Goal: Information Seeking & Learning: Compare options

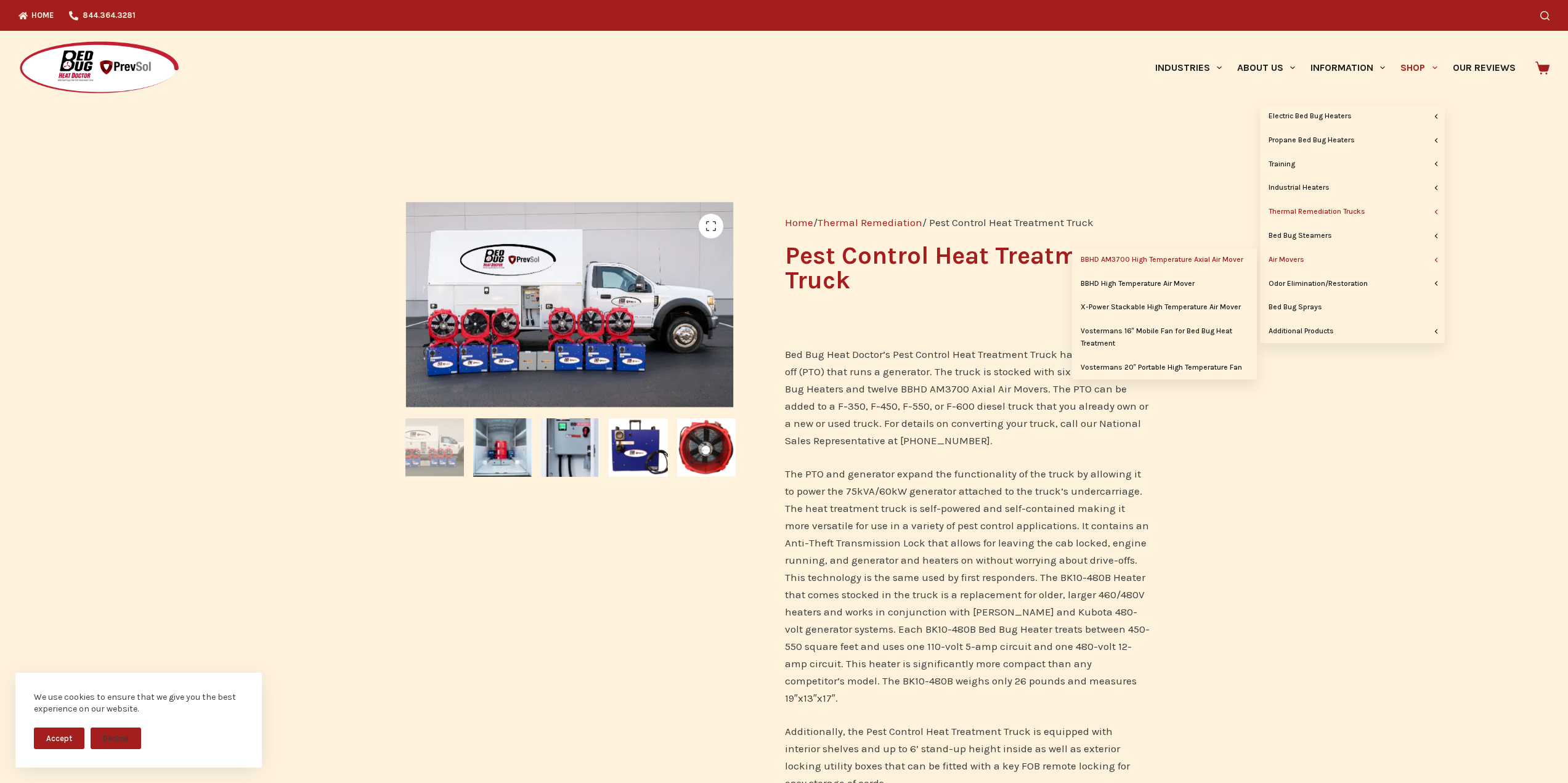
click at [1174, 257] on link "BBHD AM3700 High Temperature Axial Air Mover" at bounding box center [1164, 259] width 185 height 23
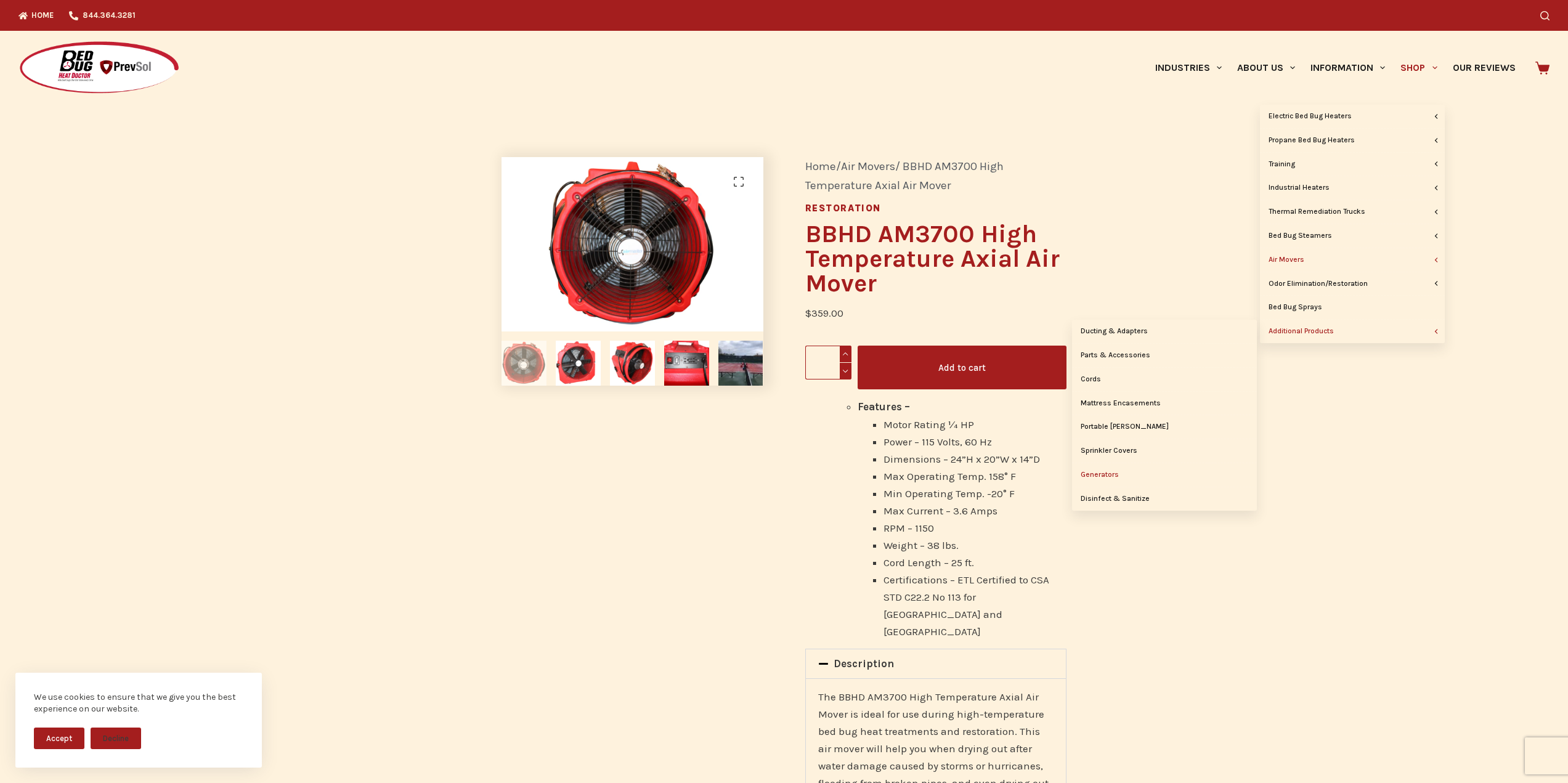
click at [1106, 477] on link "Generators" at bounding box center [1164, 474] width 185 height 23
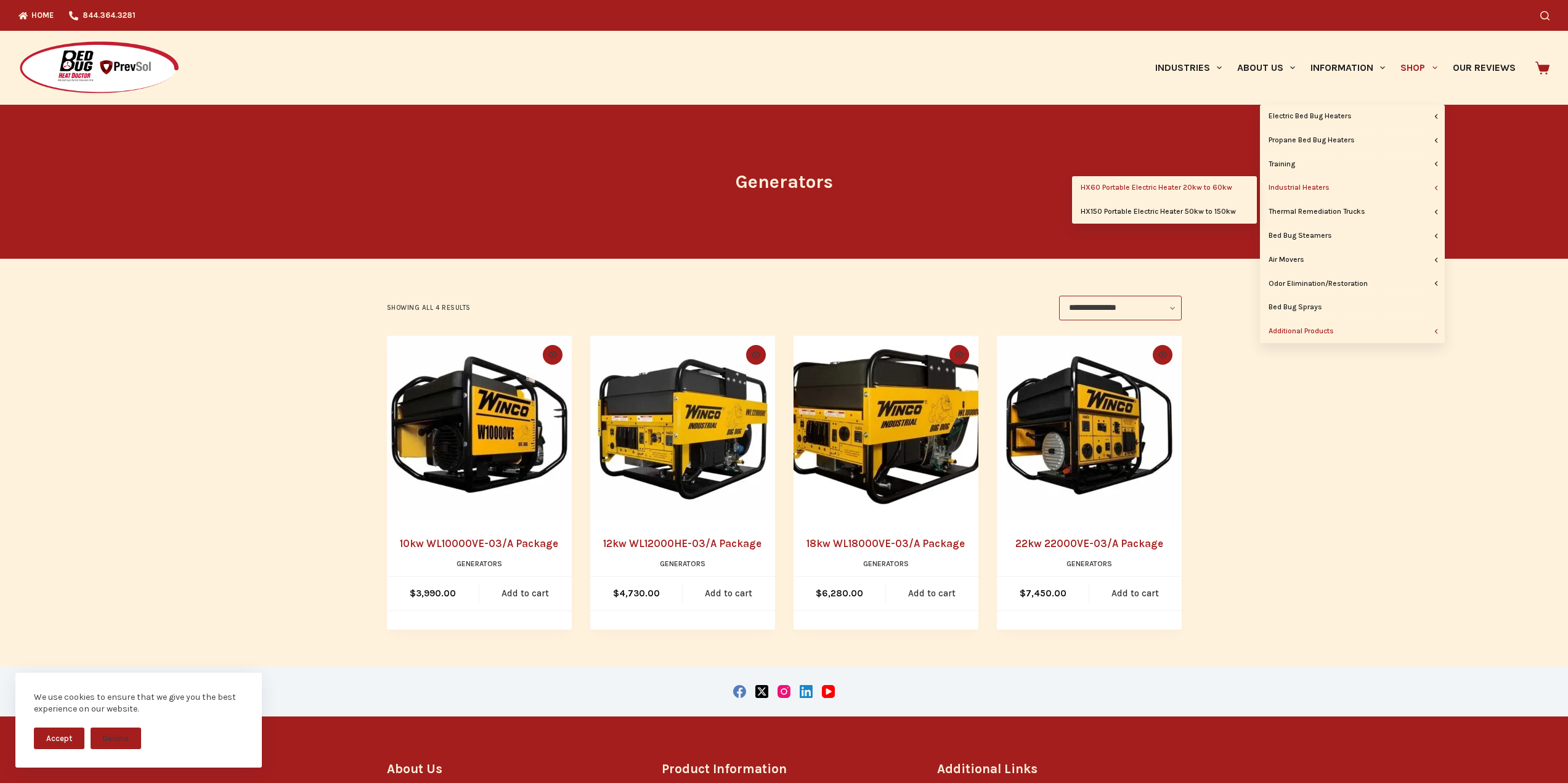
click at [1207, 189] on link "HX60 Portable Electric Heater 20kw to 60kw" at bounding box center [1164, 188] width 185 height 23
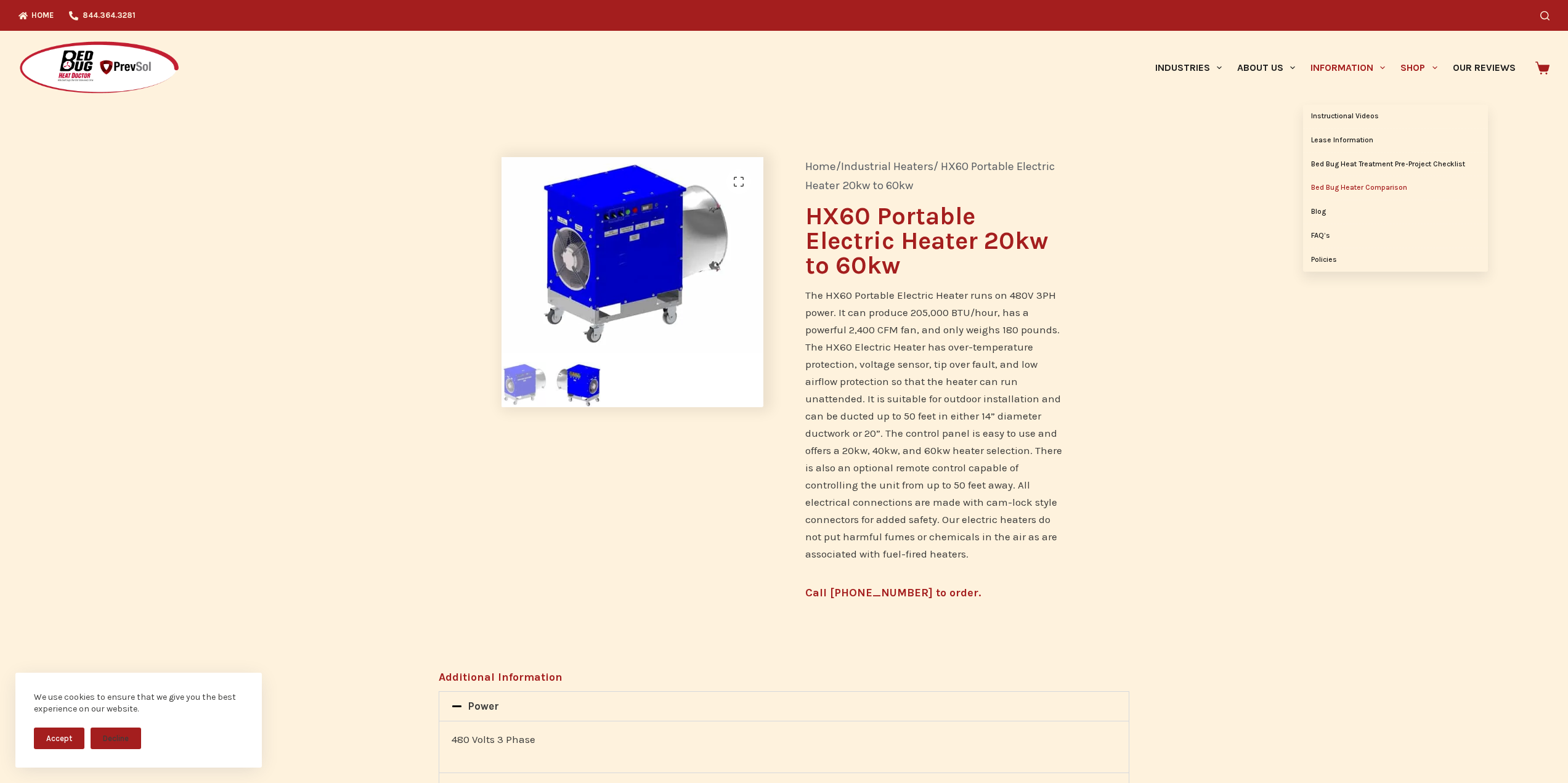
click at [1353, 188] on link "Bed Bug Heater Comparison" at bounding box center [1395, 188] width 185 height 23
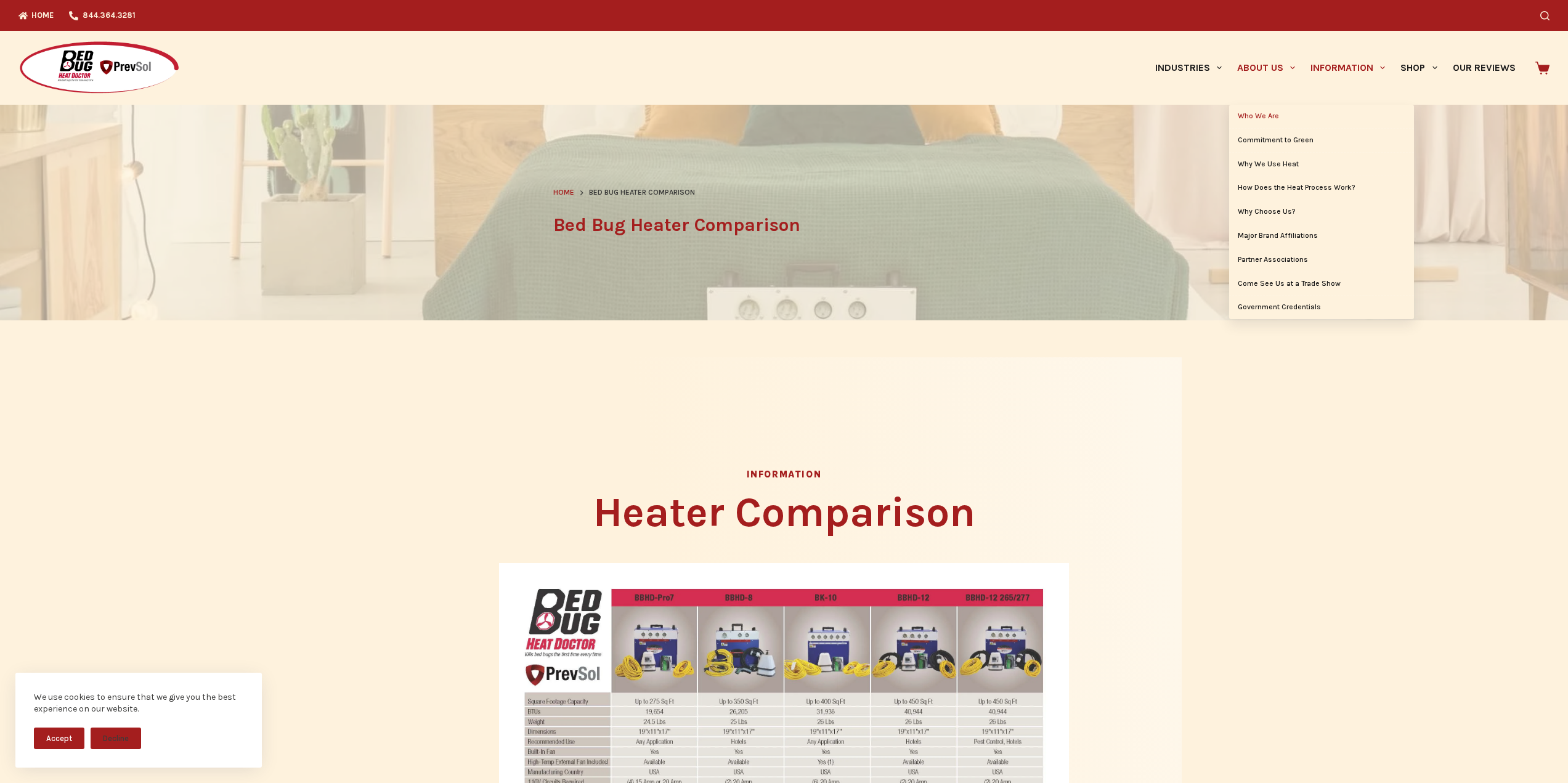
click at [1269, 120] on link "Who We Are" at bounding box center [1321, 116] width 185 height 23
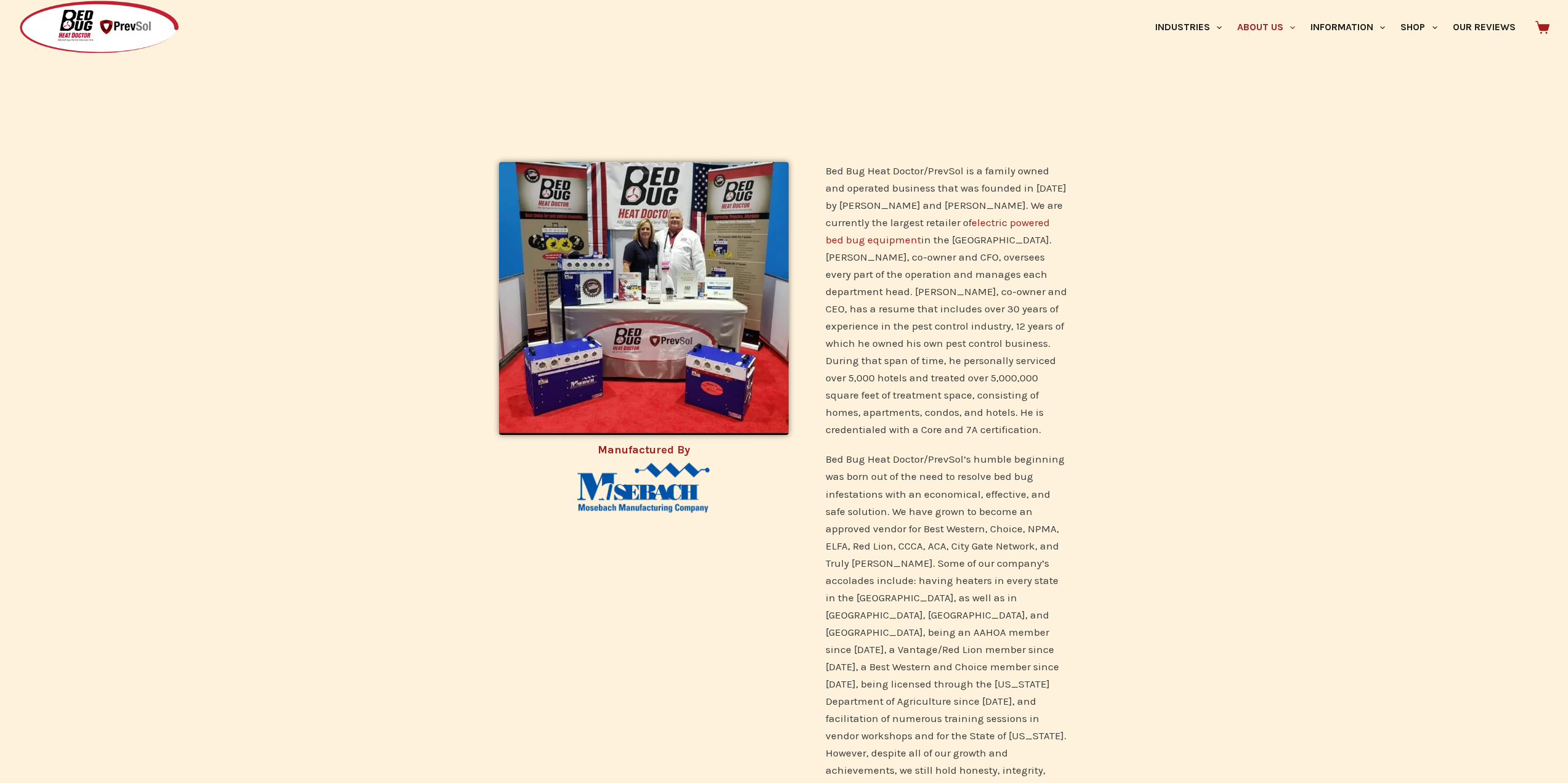
click at [677, 261] on img at bounding box center [643, 298] width 289 height 273
